Goal: Answer question/provide support: Share knowledge or assist other users

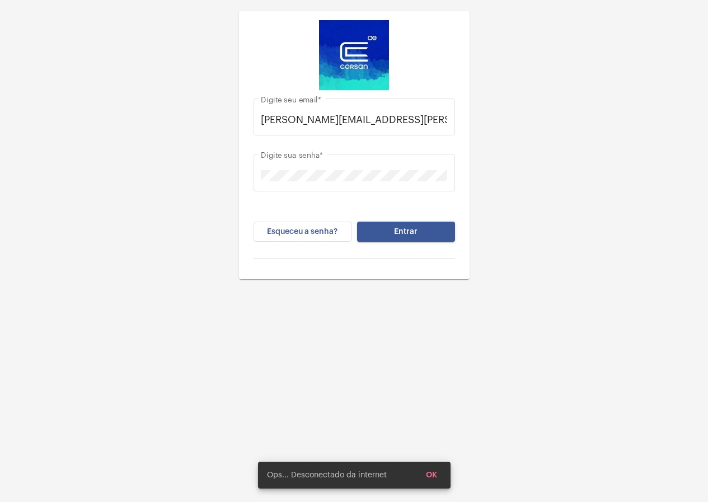
click at [431, 237] on button "Entrar" at bounding box center [406, 232] width 98 height 20
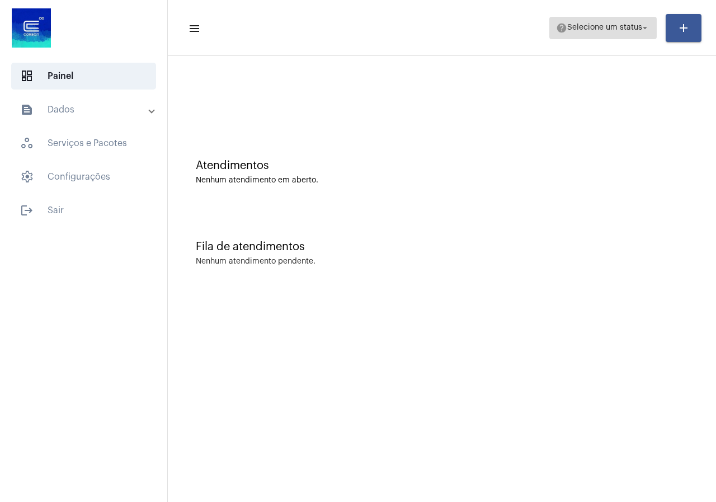
click at [636, 24] on span "help Selecione um status arrow_drop_down" at bounding box center [603, 27] width 94 height 20
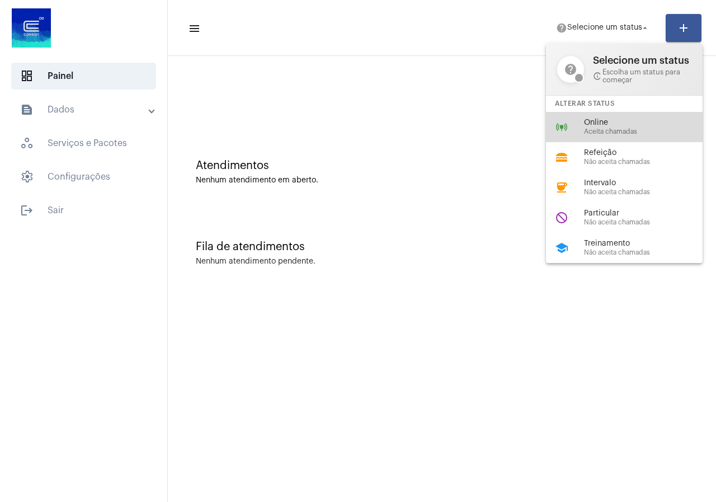
click at [588, 125] on span "Online" at bounding box center [648, 123] width 128 height 8
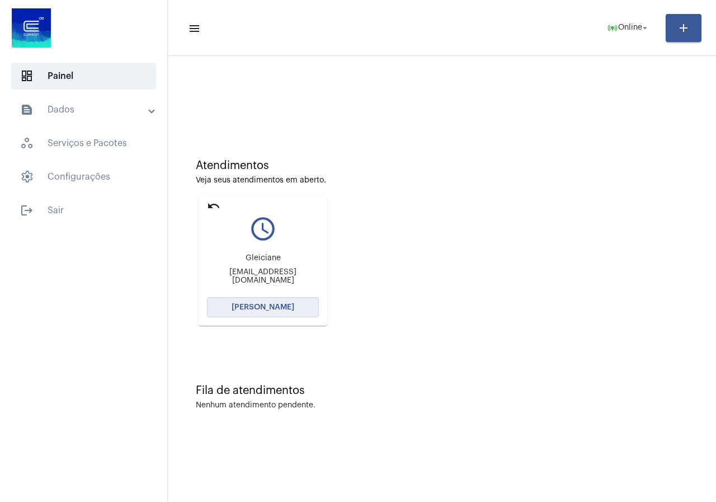
click at [251, 299] on button "Abrir Chamada" at bounding box center [263, 307] width 112 height 20
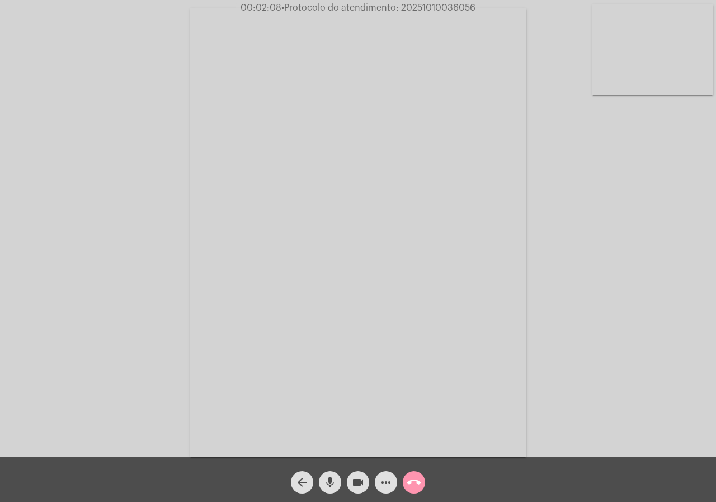
click at [364, 481] on mat-icon "videocam" at bounding box center [357, 482] width 13 height 13
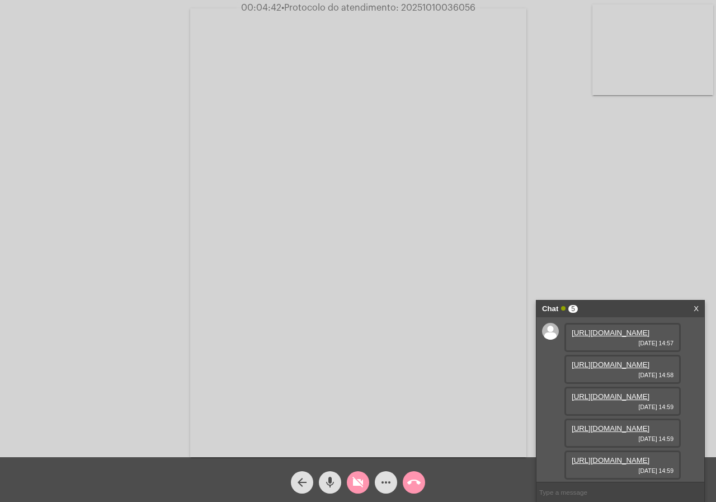
scroll to position [124, 0]
click at [358, 481] on mat-icon "videocam_off" at bounding box center [357, 482] width 13 height 13
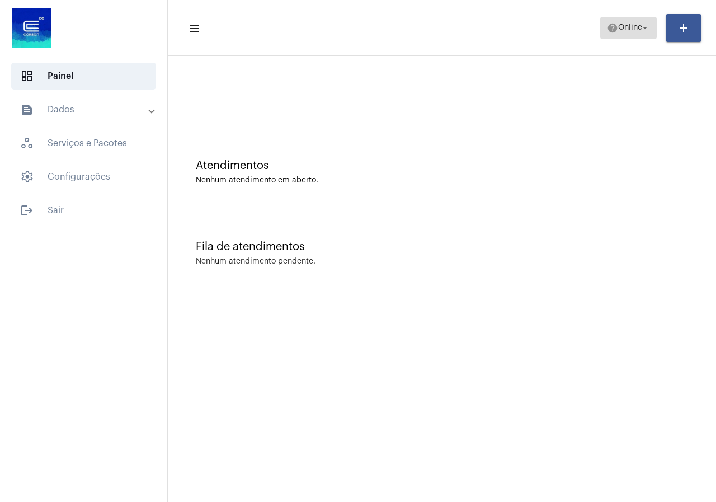
click at [607, 26] on mat-icon "help" at bounding box center [612, 27] width 11 height 11
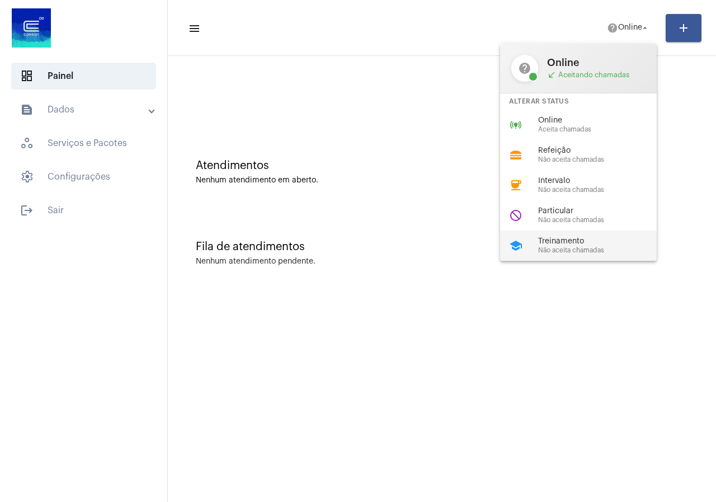
click at [601, 240] on span "Treinamento" at bounding box center [602, 241] width 128 height 8
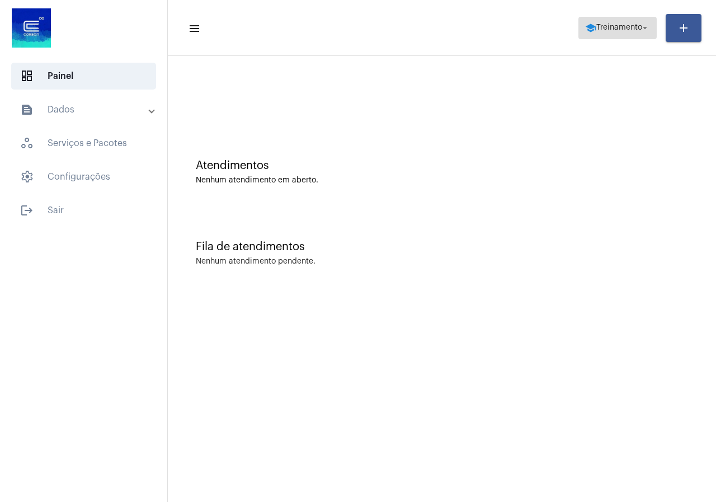
click at [606, 19] on span "school Treinamento arrow_drop_down" at bounding box center [617, 27] width 65 height 20
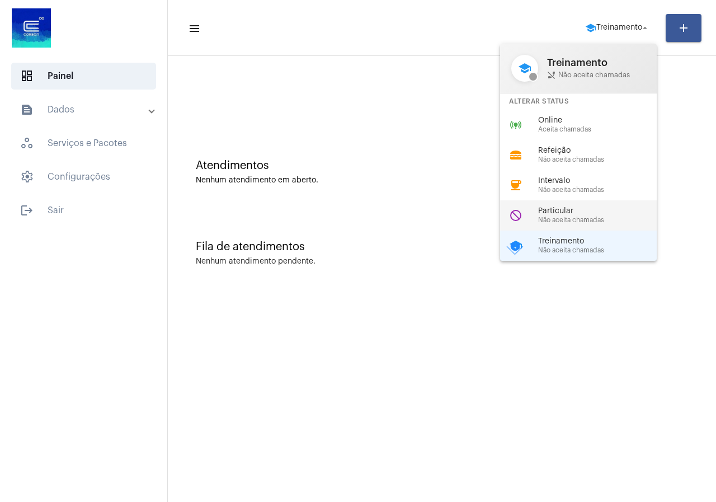
click at [580, 211] on span "Particular" at bounding box center [602, 211] width 128 height 8
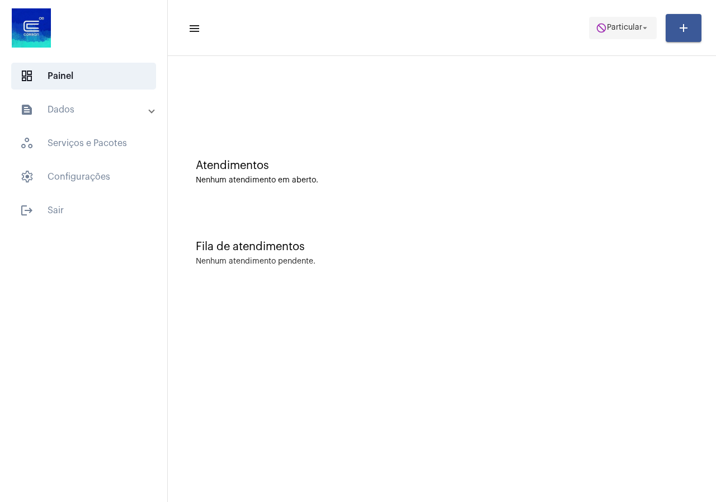
click at [622, 21] on span "do_not_disturb Particular arrow_drop_down" at bounding box center [623, 27] width 54 height 20
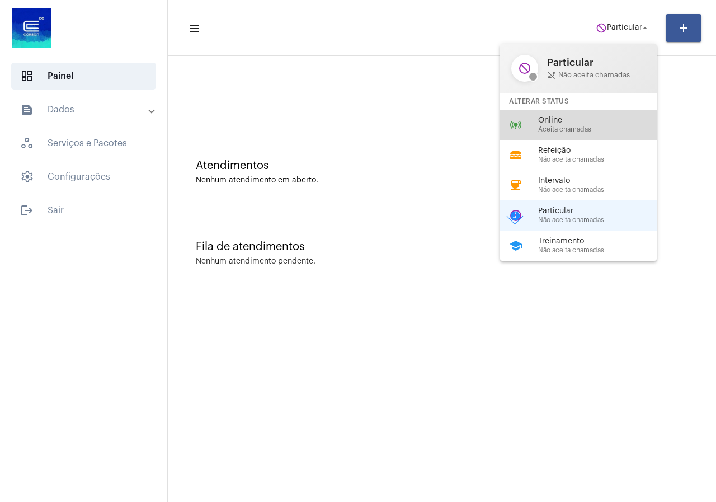
click at [572, 132] on span "Aceita chamadas" at bounding box center [602, 129] width 128 height 7
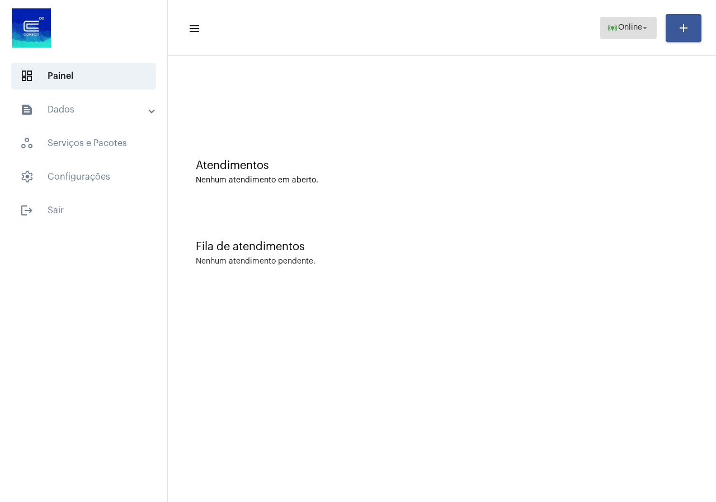
click at [611, 26] on mat-icon "online_prediction" at bounding box center [612, 27] width 11 height 11
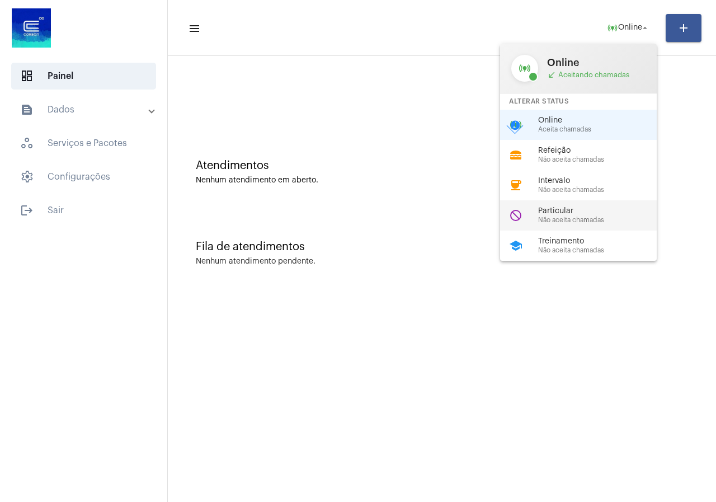
click at [547, 208] on span "Particular" at bounding box center [602, 211] width 128 height 8
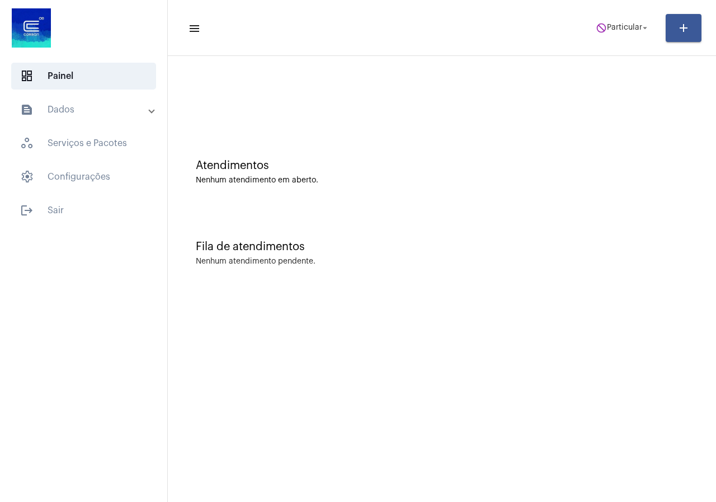
click at [632, 39] on button "do_not_disturb Particular arrow_drop_down" at bounding box center [623, 28] width 68 height 22
click at [632, 30] on span "Particular" at bounding box center [624, 28] width 35 height 8
click at [620, 29] on span "Particular" at bounding box center [624, 28] width 35 height 8
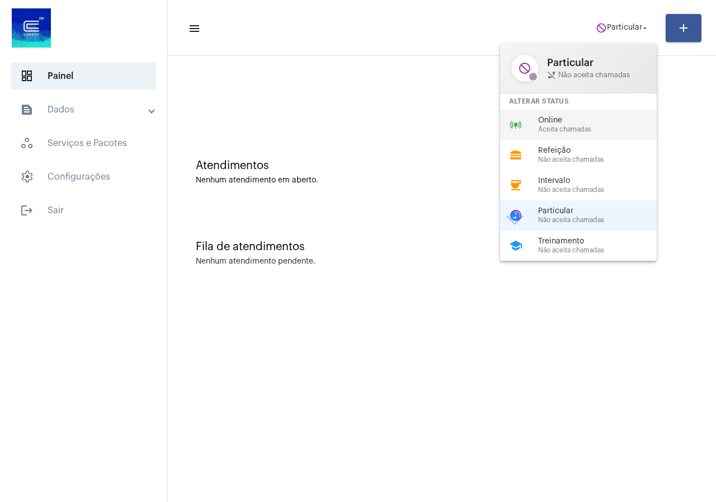
click at [571, 113] on div "online_prediction Online Aceita chamadas" at bounding box center [587, 125] width 175 height 30
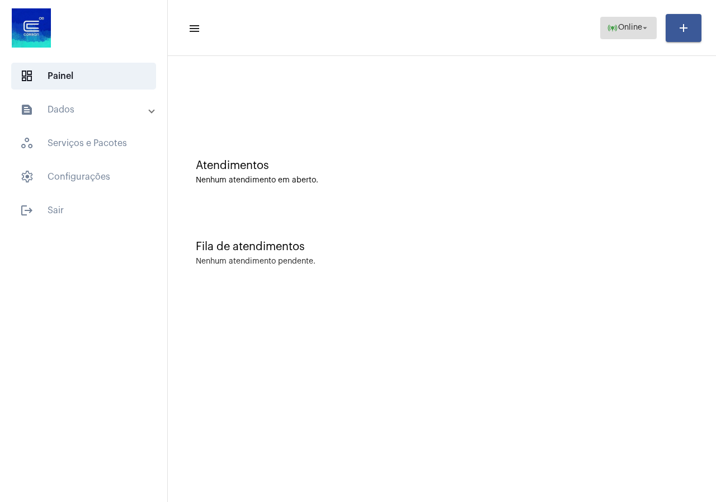
click at [627, 21] on span "online_prediction Online arrow_drop_down" at bounding box center [628, 27] width 43 height 20
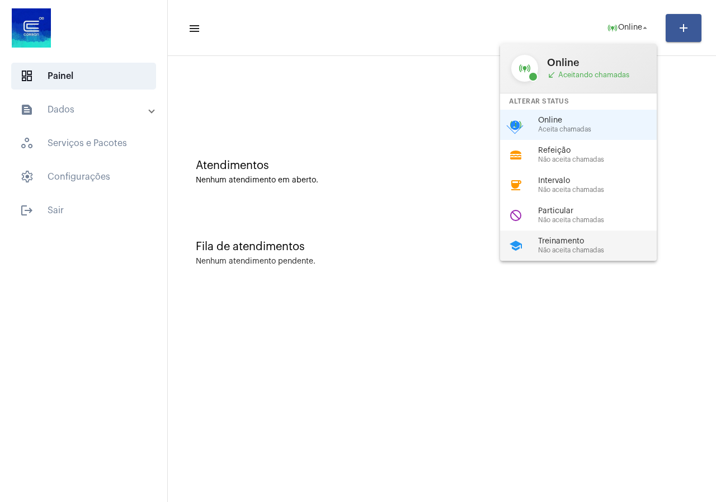
click at [564, 231] on div "school Treinamento Não aceita chamadas" at bounding box center [587, 246] width 175 height 30
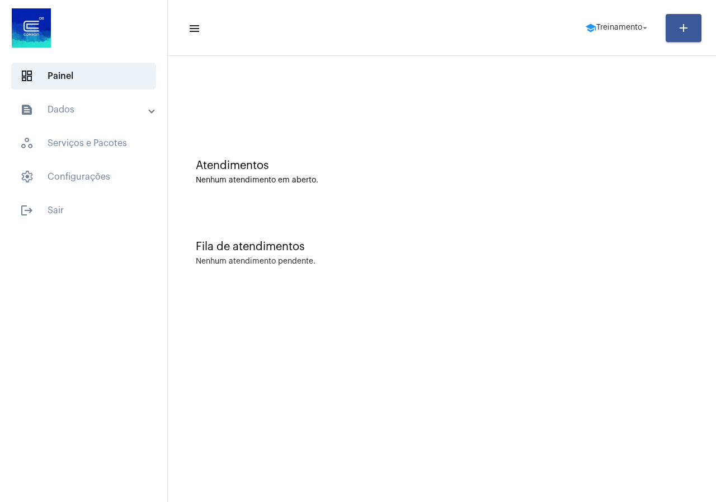
click at [608, 32] on span "school Treinamento arrow_drop_down" at bounding box center [617, 27] width 65 height 20
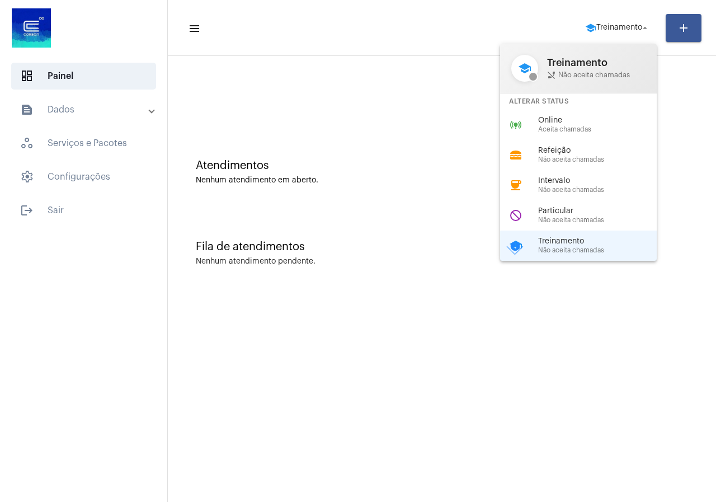
click at [386, 185] on div at bounding box center [358, 251] width 716 height 502
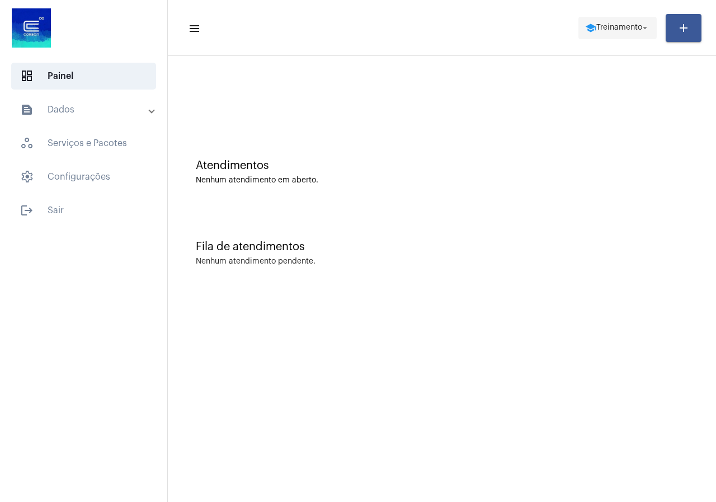
click at [629, 30] on span "Treinamento" at bounding box center [620, 28] width 46 height 8
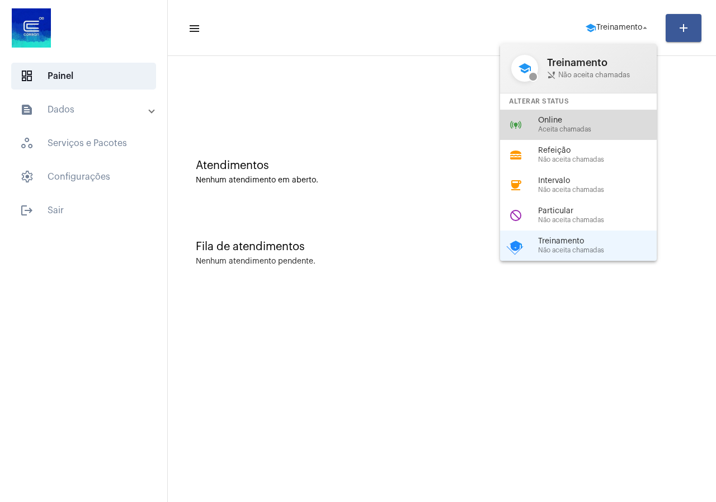
click at [557, 115] on div "online_prediction Online Aceita chamadas" at bounding box center [587, 125] width 175 height 30
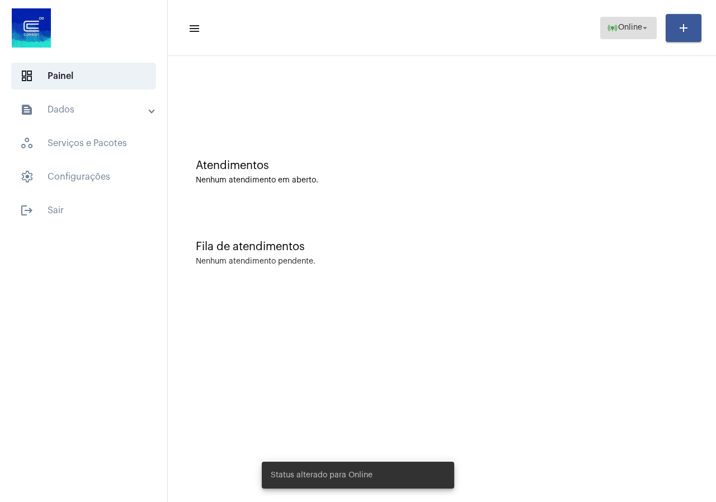
click at [618, 20] on span "online_prediction Online arrow_drop_down" at bounding box center [628, 27] width 43 height 20
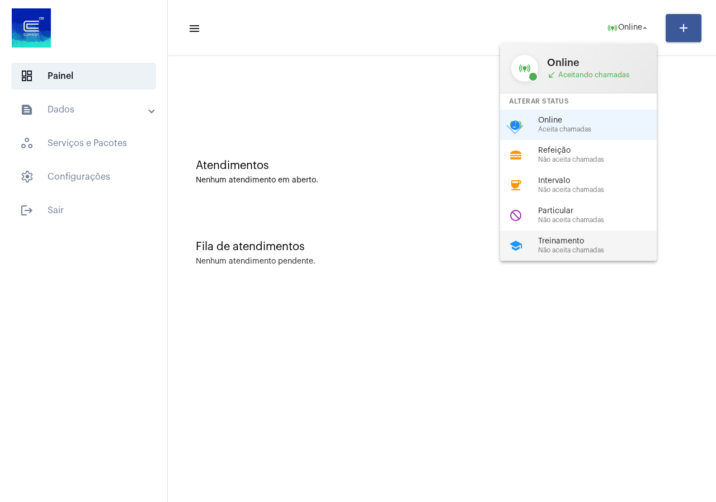
click at [565, 259] on div "school Treinamento Não aceita chamadas" at bounding box center [587, 246] width 175 height 30
